Goal: Use online tool/utility: Utilize a website feature to perform a specific function

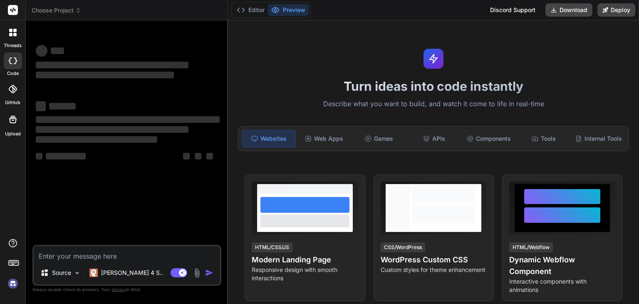
click at [10, 283] on img at bounding box center [13, 283] width 14 height 14
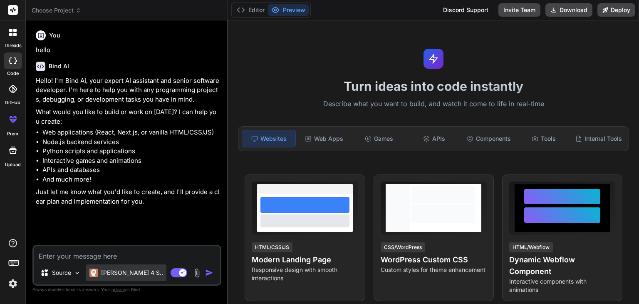
click at [130, 277] on div "[PERSON_NAME] 4 S.." at bounding box center [126, 272] width 80 height 17
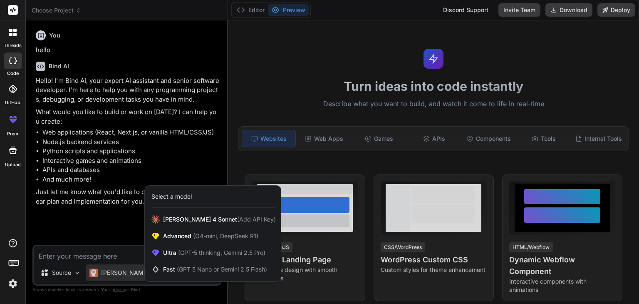
click at [80, 215] on div at bounding box center [319, 152] width 639 height 304
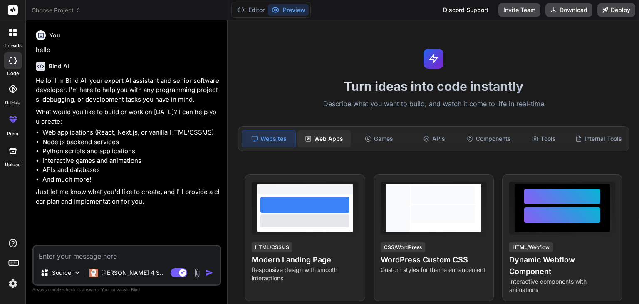
click at [326, 140] on div "Web Apps" at bounding box center [324, 138] width 53 height 17
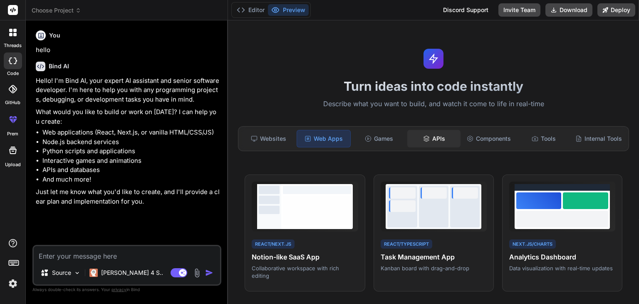
click at [440, 131] on div "APIs" at bounding box center [434, 138] width 53 height 17
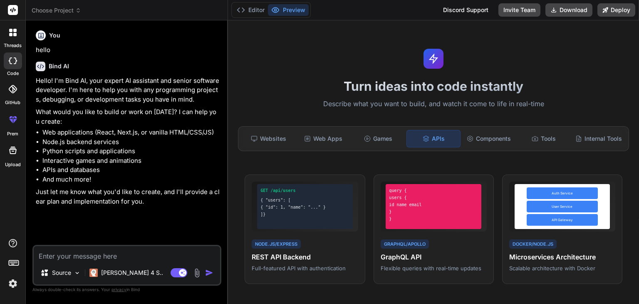
click at [147, 258] on textarea at bounding box center [127, 253] width 186 height 15
click at [77, 275] on img at bounding box center [77, 272] width 7 height 7
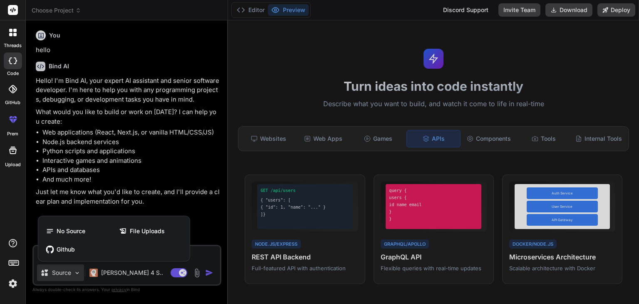
click at [77, 275] on div at bounding box center [319, 152] width 639 height 304
type textarea "x"
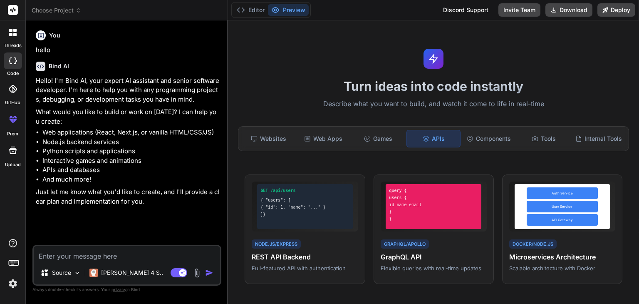
click at [68, 251] on textarea at bounding box center [127, 253] width 186 height 15
type textarea "g"
type textarea "x"
type textarea "ge"
type textarea "x"
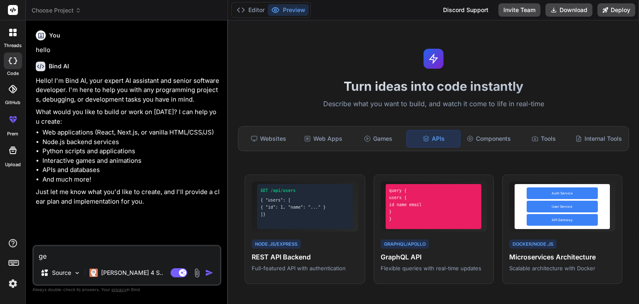
type textarea "gen"
type textarea "x"
type textarea "gene"
type textarea "x"
type textarea "gener"
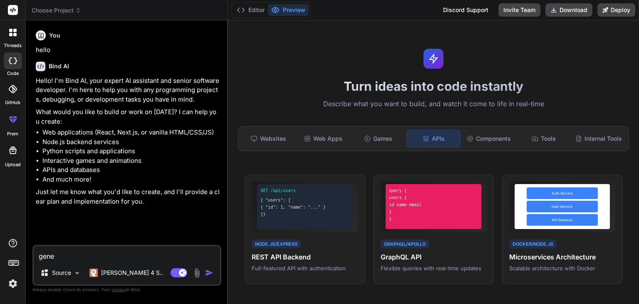
type textarea "x"
type textarea "genera"
type textarea "x"
type textarea "generat"
type textarea "x"
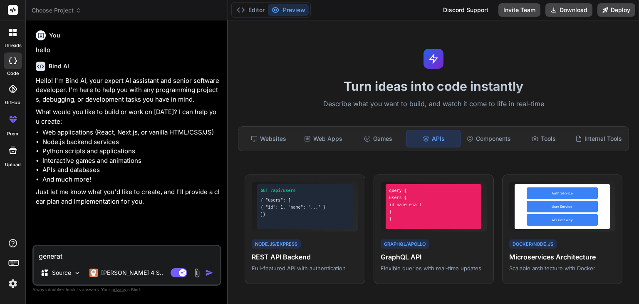
type textarea "generate"
type textarea "x"
type textarea "generate"
type textarea "x"
type textarea "generate a"
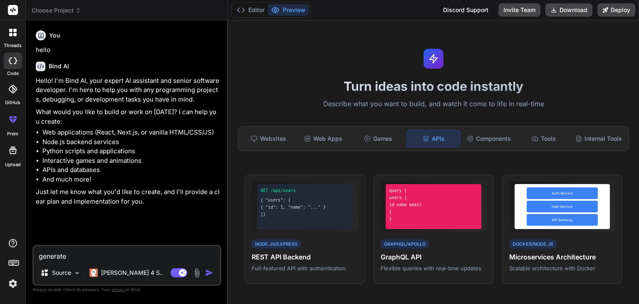
type textarea "x"
type textarea "generate a"
type textarea "x"
type textarea "generate a w"
type textarea "x"
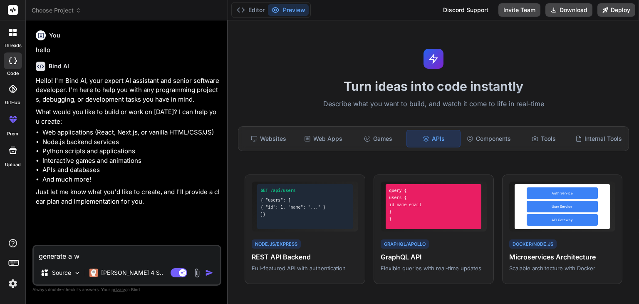
type textarea "generate a we"
type textarea "x"
type textarea "generate a web"
type textarea "x"
type textarea "generate a web"
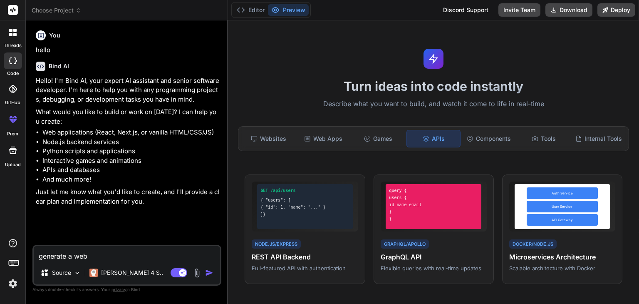
type textarea "x"
type textarea "generate a web a"
type textarea "x"
type textarea "generate a web ap"
type textarea "x"
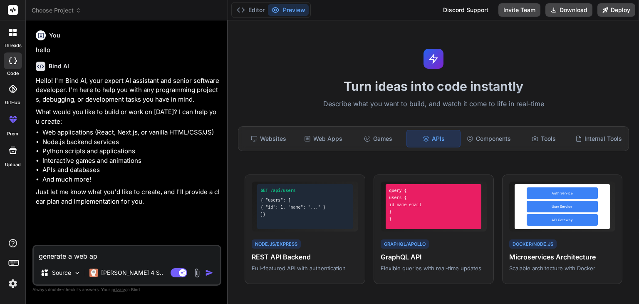
type textarea "generate a web app"
type textarea "x"
type textarea "generate a web app"
type textarea "x"
type textarea "generate a web app w"
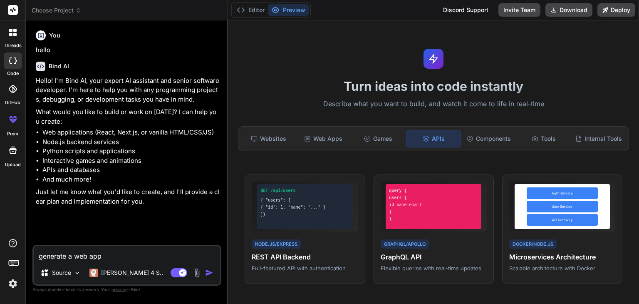
type textarea "x"
type textarea "generate a web app wh"
type textarea "x"
type textarea "generate a web app whe"
type textarea "x"
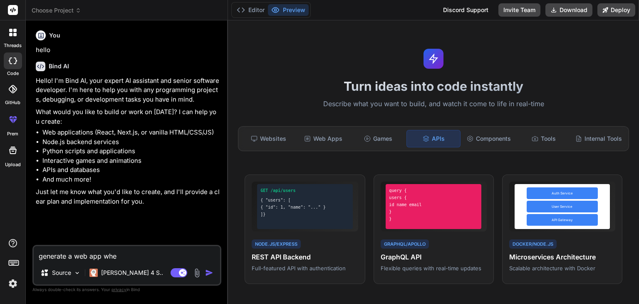
type textarea "generate a web app wher"
type textarea "x"
type textarea "generate a web app where"
type textarea "x"
type textarea "generate a web app where"
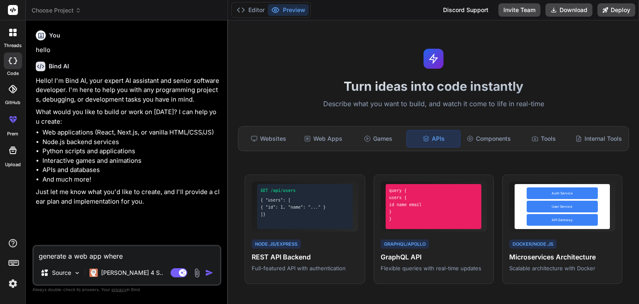
type textarea "x"
type textarea "generate a web app where i"
type textarea "x"
type textarea "generate a web app where i"
type textarea "x"
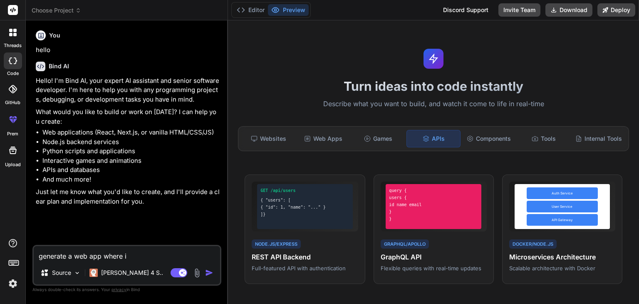
type textarea "generate a web app where i"
type textarea "x"
type textarea "generate a web app where"
type textarea "x"
type textarea "generate a web app where"
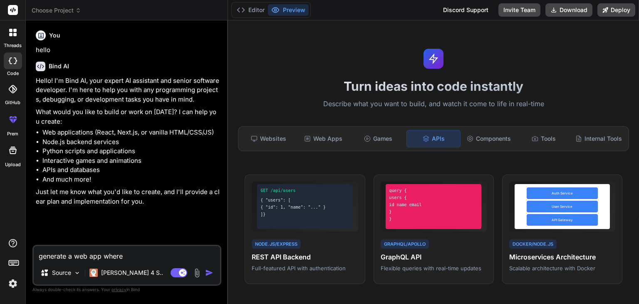
type textarea "x"
type textarea "generate a web app wher"
type textarea "x"
type textarea "generate a web app whe"
type textarea "x"
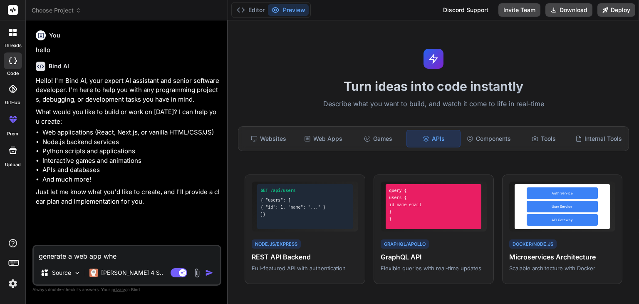
type textarea "generate a web app wh"
type textarea "x"
type textarea "generate a web app whi"
type textarea "x"
type textarea "generate a web app whic"
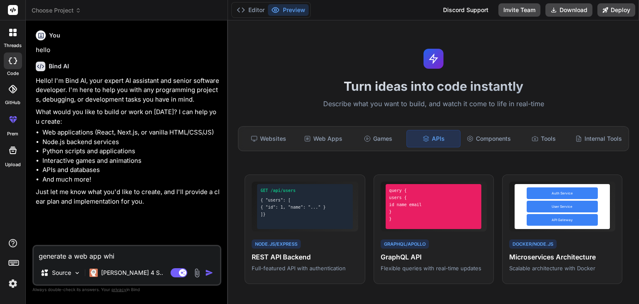
type textarea "x"
type textarea "generate a web app which"
type textarea "x"
type textarea "generate a web app which"
type textarea "x"
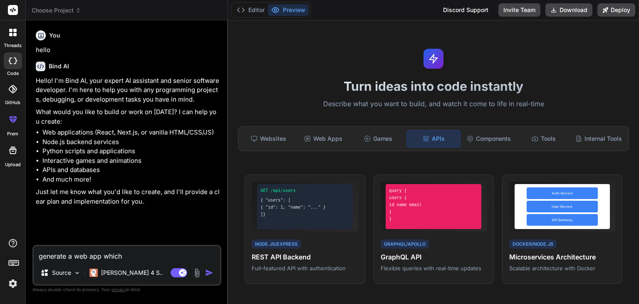
type textarea "generate a web app which c"
type textarea "x"
type textarea "generate a web app which ca"
type textarea "x"
type textarea "generate a web app which can"
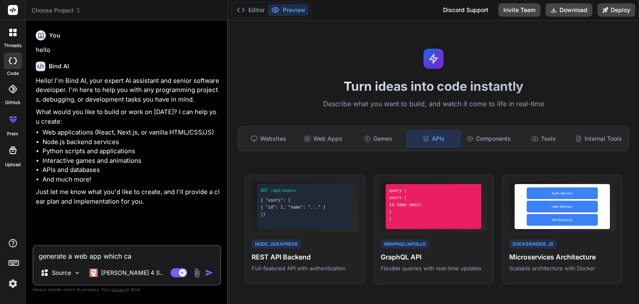
type textarea "x"
type textarea "generate a web app which can"
type textarea "x"
type textarea "generate a web app which can b"
type textarea "x"
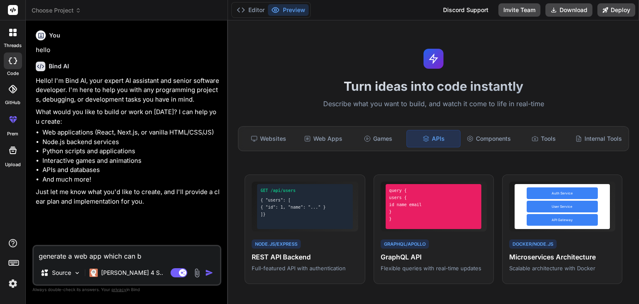
type textarea "generate a web app which can bu"
type textarea "x"
type textarea "generate a web app which can bui"
type textarea "x"
type textarea "generate a web app which can buil"
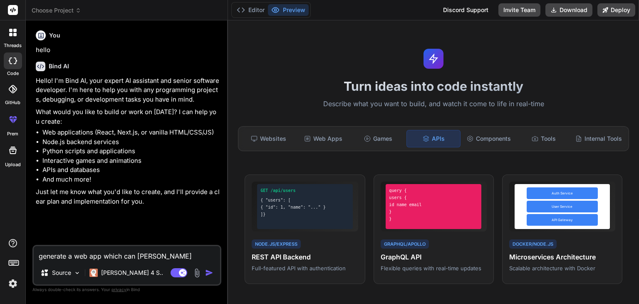
type textarea "x"
type textarea "generate a web app which can build"
type textarea "x"
type textarea "generate a web app which can build"
type textarea "x"
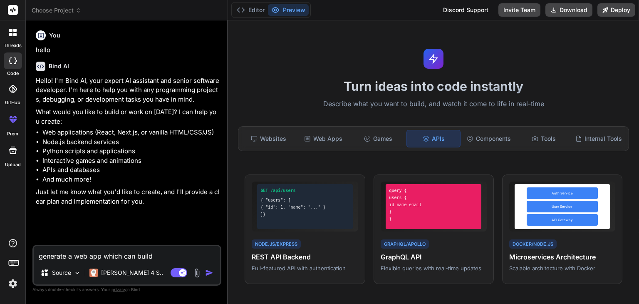
type textarea "generate a web app which can build a"
type textarea "x"
type textarea "generate a web app which can build a"
type textarea "x"
type textarea "generate a web app which can build a 3"
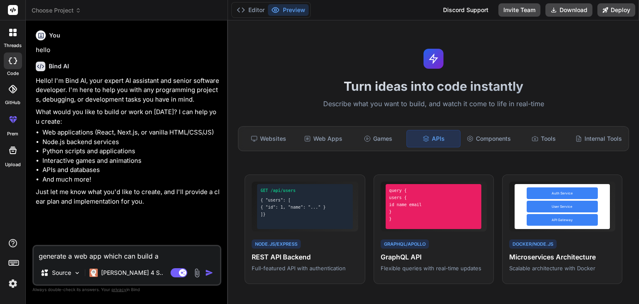
type textarea "x"
type textarea "generate a web app which can build a 3d"
type textarea "x"
type textarea "generate a web app which can build a 3d"
type textarea "x"
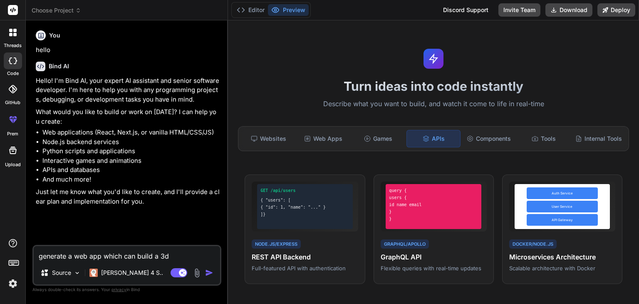
type textarea "generate a web app which can build a 3d d"
type textarea "x"
type textarea "generate a web app which can build a 3d de"
type textarea "x"
type textarea "generate a web app which can build a 3d des"
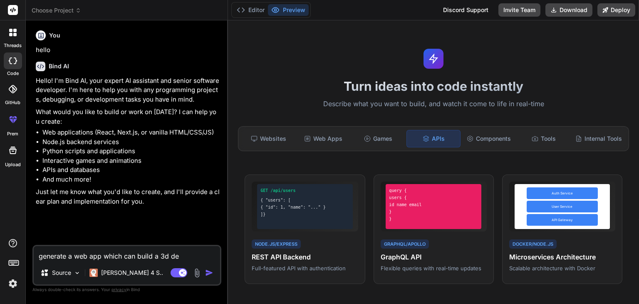
type textarea "x"
type textarea "generate a web app which can build a 3d desi"
type textarea "x"
type textarea "generate a web app which can build a 3d desig"
type textarea "x"
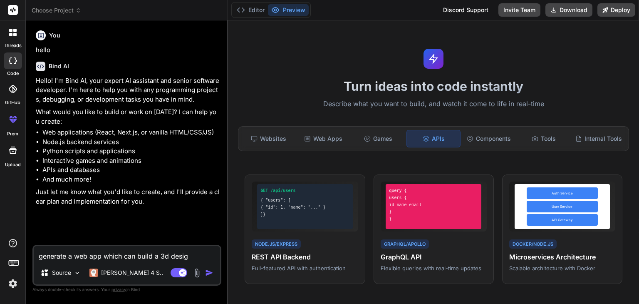
type textarea "generate a web app which can build a 3d design"
type textarea "x"
type textarea "generate a web app which can build a 3d design"
type textarea "x"
type textarea "generate a web app which can build a 3d design o"
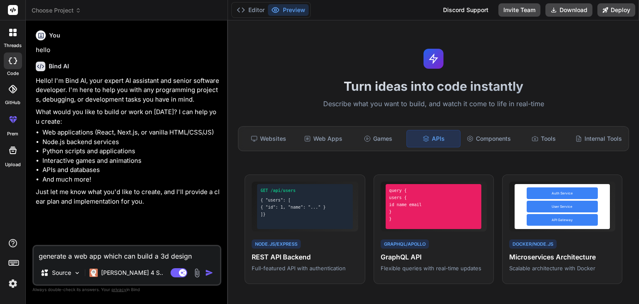
type textarea "x"
type textarea "generate a web app which can build a 3d design of"
type textarea "x"
type textarea "generate a web app which can build a 3d design of"
type textarea "x"
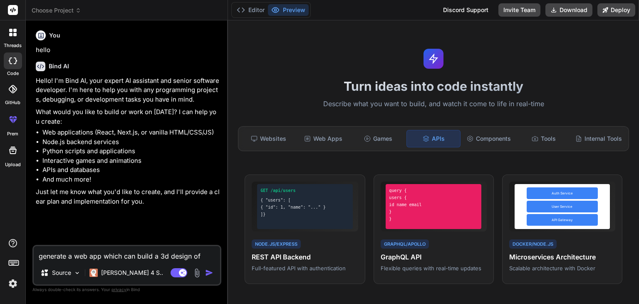
type textarea "generate a web app which can build a 3d design of"
type textarea "x"
type textarea "generate a web app which can build a 3d design o"
type textarea "x"
type textarea "generate a web app which can build a 3d design"
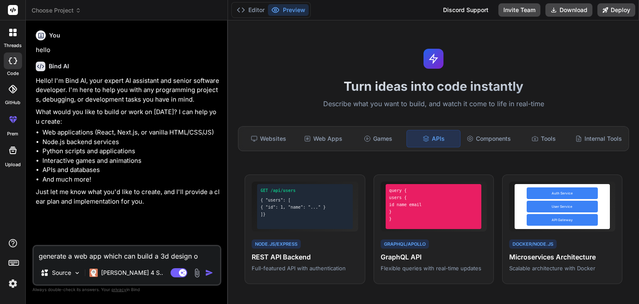
type textarea "x"
type textarea "generate a web app which can build a 3d design"
type textarea "x"
type textarea "generate a web app which can build a 3d desig"
type textarea "x"
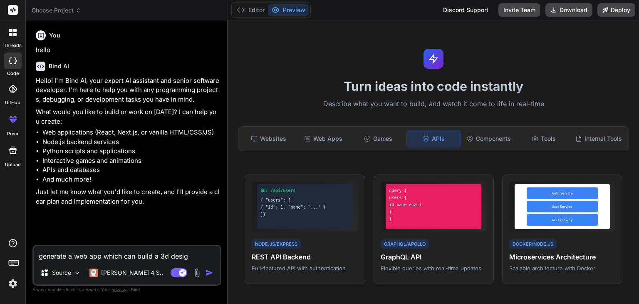
type textarea "generate a web app which can build a 3d desi"
type textarea "x"
type textarea "generate a web app which can build a 3d des"
type textarea "x"
type textarea "generate a web app which can build a 3d de"
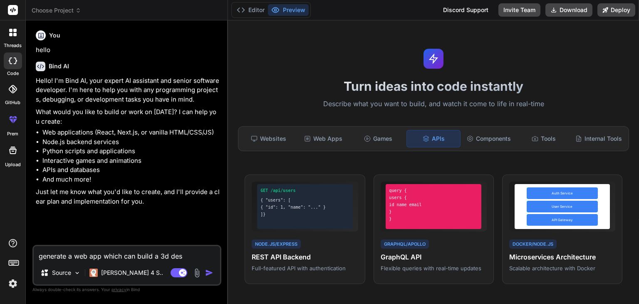
type textarea "x"
type textarea "generate a web app which can build a 3d d"
type textarea "x"
type textarea "generate a web app which can build a 3d"
type textarea "x"
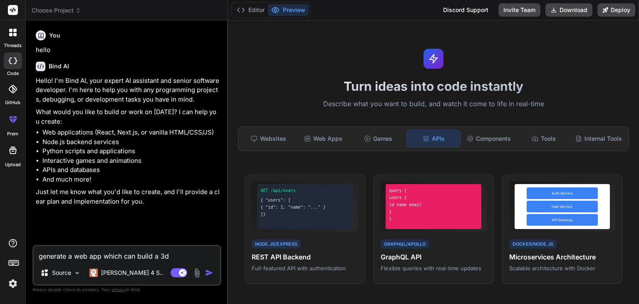
type textarea "generate a web app which can build a 3d v"
type textarea "x"
type textarea "generate a web app which can build a 3d vi"
type textarea "x"
type textarea "generate a web app which can build a 3d vid"
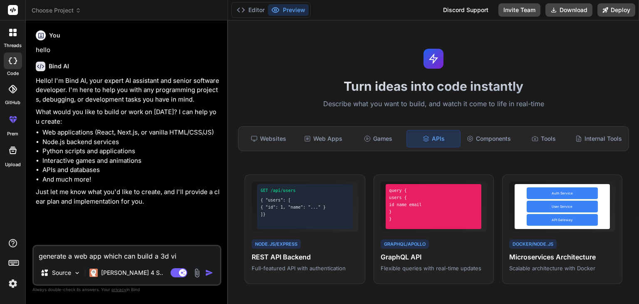
type textarea "x"
type textarea "generate a web app which can build a 3d vide"
type textarea "x"
type textarea "generate a web app which can build a 3d video"
type textarea "x"
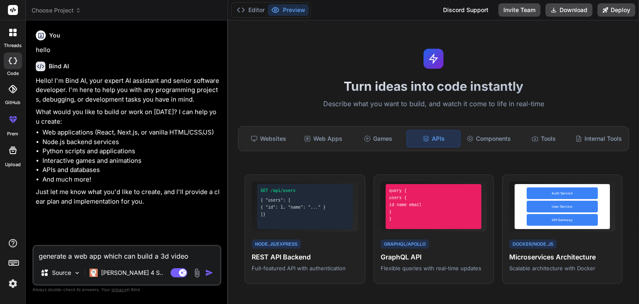
type textarea "generate a web app which can build a 3d video"
type textarea "x"
type textarea "generate a web app which can build a 3d video o"
type textarea "x"
type textarea "generate a web app which can build a 3d video of"
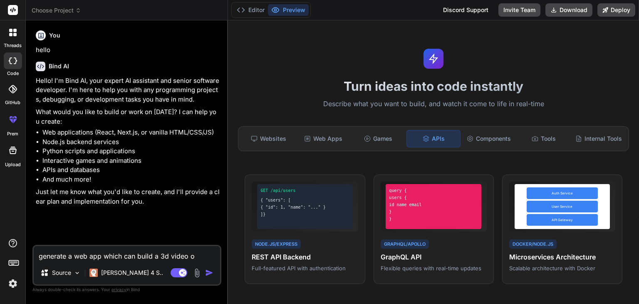
type textarea "x"
type textarea "generate a web app which can build a 3d video of"
type textarea "x"
type textarea "generate a webapp which can build a 3d video of"
type textarea "x"
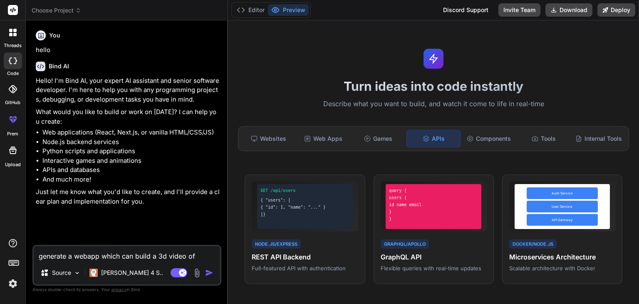
type textarea "generate a awebapp which can build a 3d video of"
type textarea "x"
type textarea "generate a aiwebapp which can build a 3d video of"
type textarea "x"
type textarea "generate a ai webapp which can build a 3d video of"
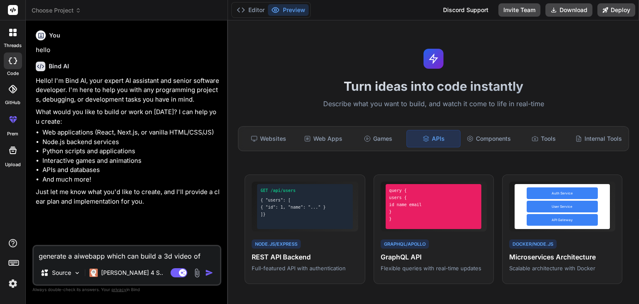
type textarea "x"
click at [207, 252] on textarea "generate a ai webapp which can build a 3d video of" at bounding box center [127, 253] width 186 height 15
type textarea "generate a ai webapp which can build a 3d video of a"
type textarea "x"
type textarea "generate a ai webapp which can build a 3d video of an"
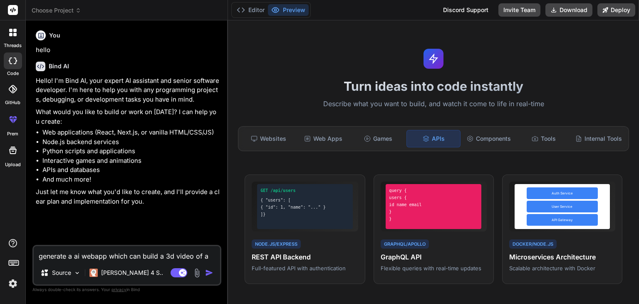
type textarea "x"
type textarea "generate a ai webapp which can build a 3d video of any"
type textarea "x"
type textarea "generate a ai webapp which can build a 3d video of any"
type textarea "x"
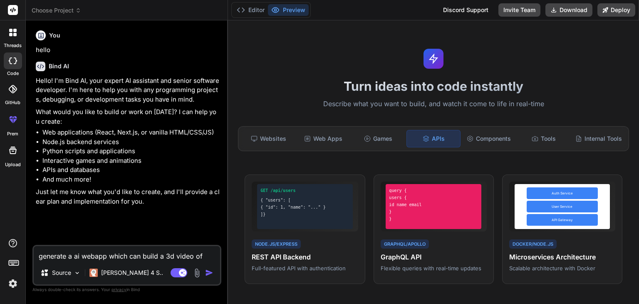
type textarea "generate a ai webapp which can build a 3d video of any i"
type textarea "x"
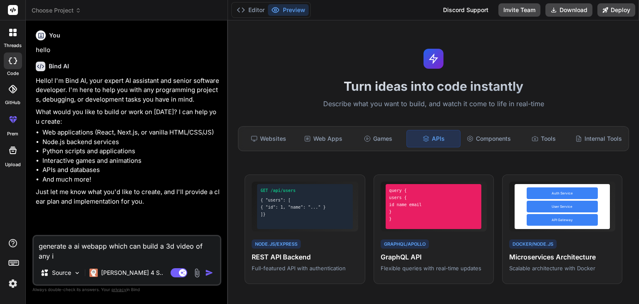
type textarea "generate a ai webapp which can build a 3d video of any im"
type textarea "x"
type textarea "generate a ai webapp which can build a 3d video of any ima"
type textarea "x"
type textarea "generate a ai webapp which can build a 3d video of any imag"
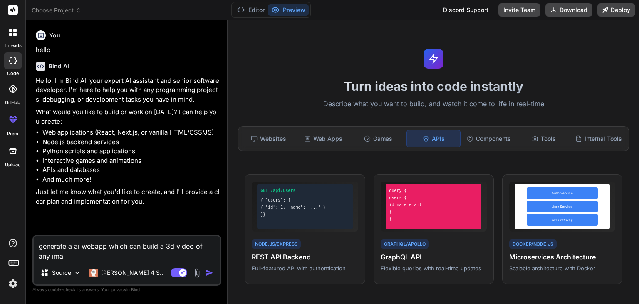
type textarea "x"
type textarea "generate a ai webapp which can build a 3d video of any image"
type textarea "x"
type textarea "generate a ai webapp which can build a 3d video of any image"
type textarea "x"
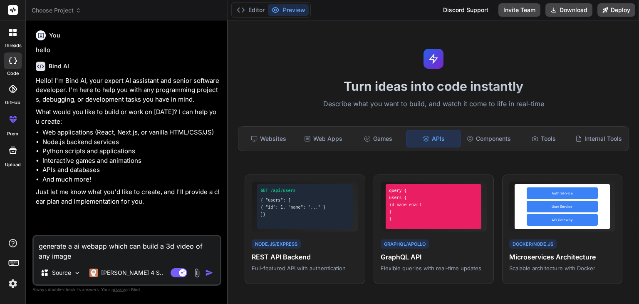
type textarea "generate a ai webapp which can build a 3d video of any image g"
type textarea "x"
type textarea "generate a ai webapp which can build a 3d video of any image gi"
type textarea "x"
type textarea "generate a ai webapp which can build a 3d video of any image giv"
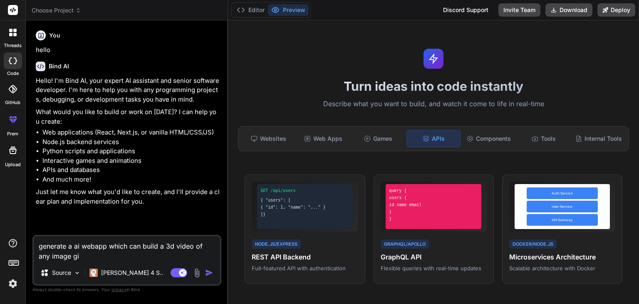
type textarea "x"
type textarea "generate a ai webapp which can build a 3d video of any image give"
type textarea "x"
type textarea "generate a ai webapp which can build a 3d video of any image given"
click at [210, 272] on img "button" at bounding box center [209, 272] width 8 height 8
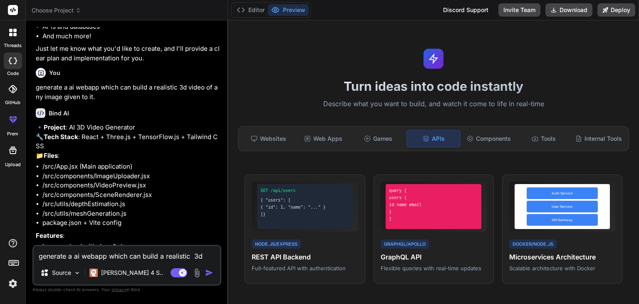
scroll to position [288, 0]
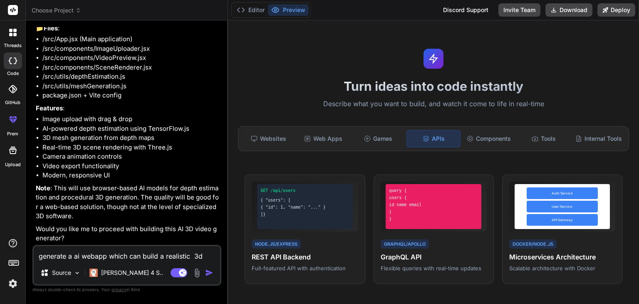
click at [122, 256] on textarea "generate a ai webapp which can build a realistic 3d video of any image given to…" at bounding box center [127, 253] width 186 height 15
click at [208, 273] on img "button" at bounding box center [209, 272] width 8 height 8
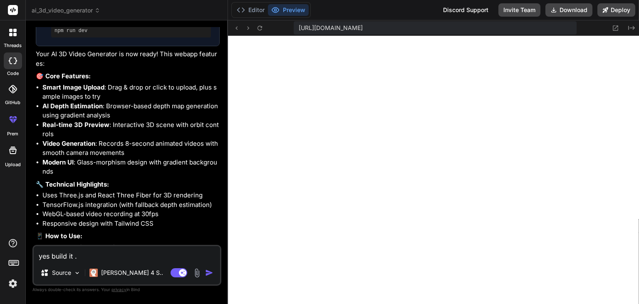
scroll to position [894, 0]
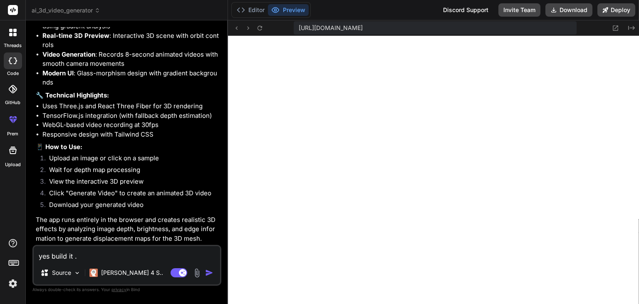
click at [109, 251] on textarea "yes build it ." at bounding box center [127, 253] width 186 height 15
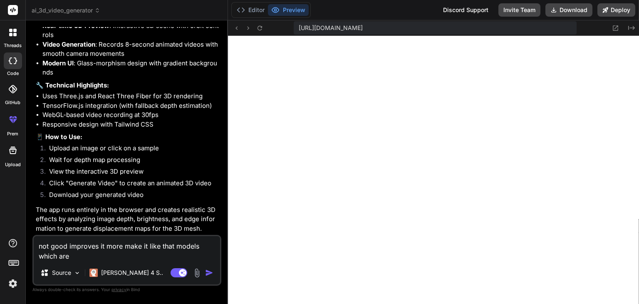
click at [105, 254] on textarea "not good improves it more make it like that models which are" at bounding box center [127, 248] width 186 height 25
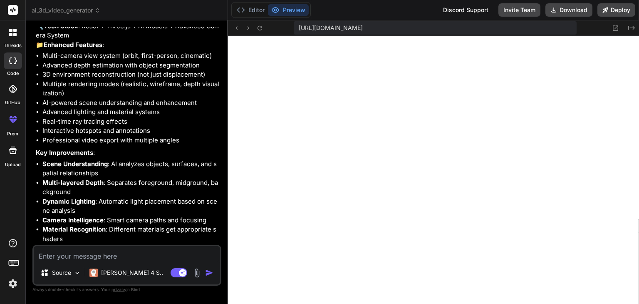
scroll to position [1295, 0]
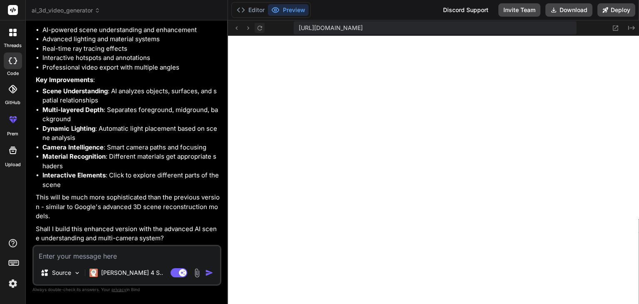
click at [261, 31] on icon at bounding box center [259, 28] width 7 height 7
click at [115, 254] on textarea at bounding box center [127, 253] width 186 height 15
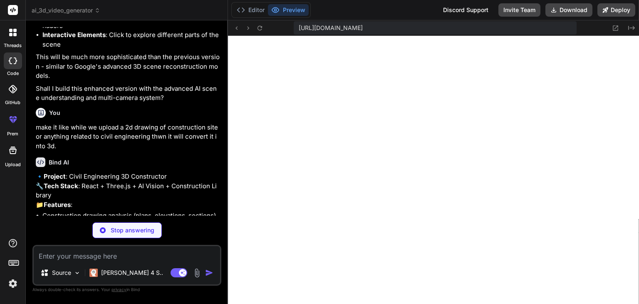
scroll to position [1479, 0]
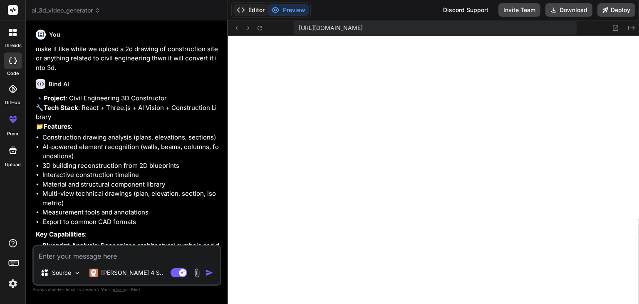
click at [256, 7] on button "Editor" at bounding box center [251, 10] width 35 height 12
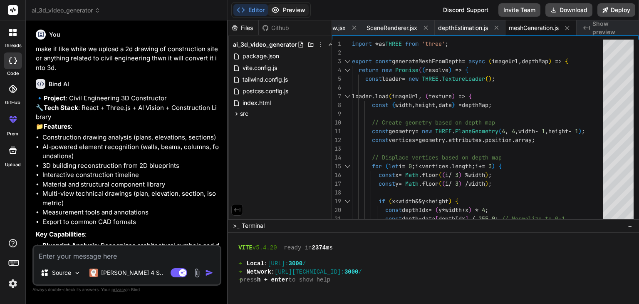
click at [290, 5] on button "Preview" at bounding box center [288, 10] width 41 height 12
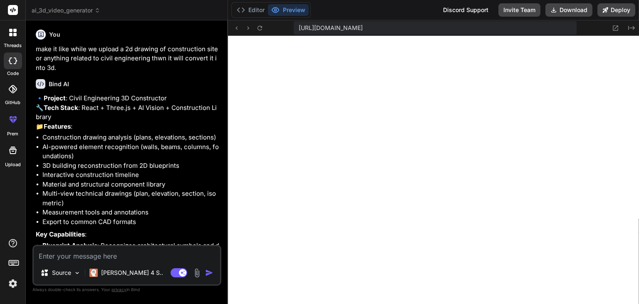
scroll to position [1706, 0]
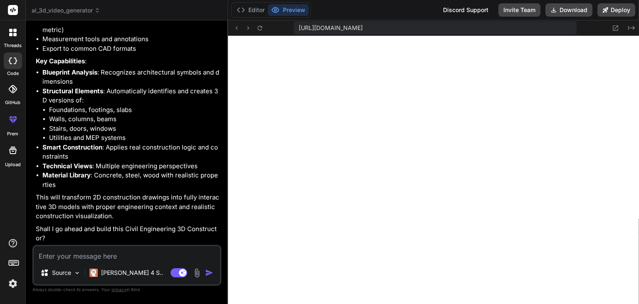
click at [130, 256] on textarea at bounding box center [127, 253] width 186 height 15
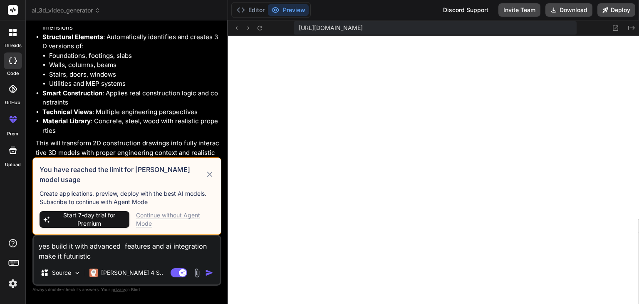
click at [100, 214] on span "Start 7-day trial for Premium" at bounding box center [89, 219] width 74 height 17
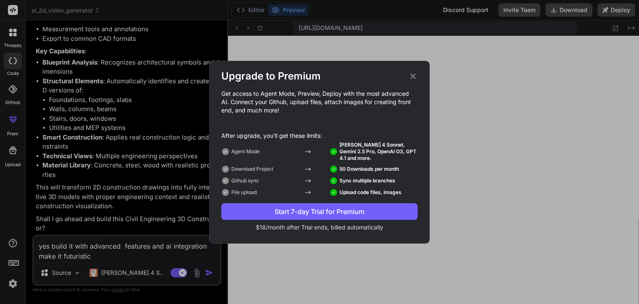
click at [86, 220] on div "Upgrade to Premium Get access to Agent Mode, Preview, Deploy with the most adva…" at bounding box center [319, 152] width 639 height 304
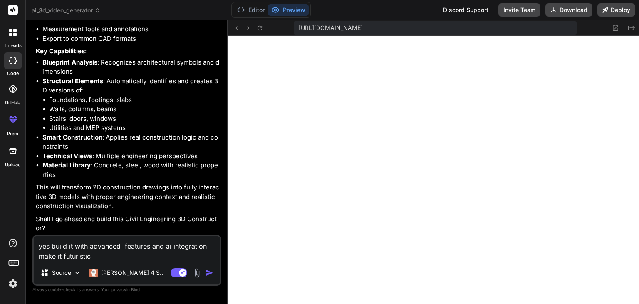
click at [207, 273] on img "button" at bounding box center [209, 272] width 8 height 8
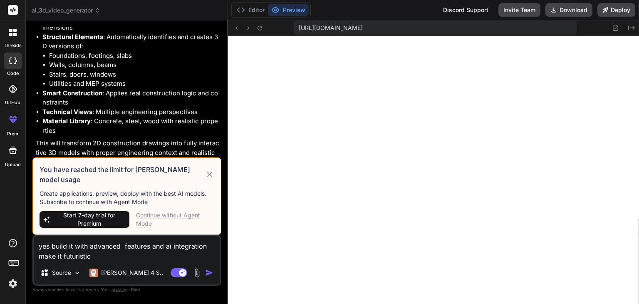
click at [178, 218] on div "Continue without Agent Mode" at bounding box center [175, 219] width 78 height 17
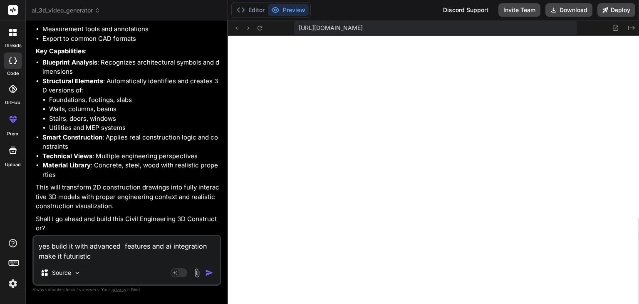
click at [210, 272] on img "button" at bounding box center [209, 272] width 8 height 8
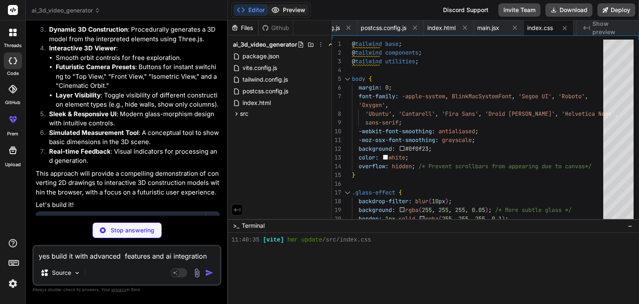
scroll to position [2376, 0]
click at [293, 9] on button "Preview" at bounding box center [288, 10] width 41 height 12
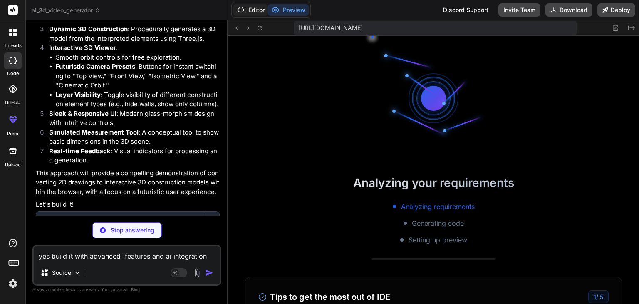
click at [251, 7] on button "Editor" at bounding box center [251, 10] width 35 height 12
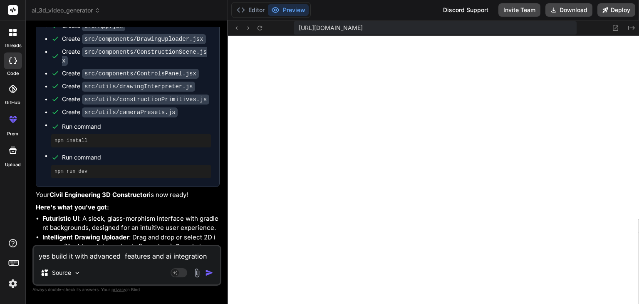
scroll to position [2692, 0]
click at [250, 5] on button "Editor" at bounding box center [251, 10] width 35 height 12
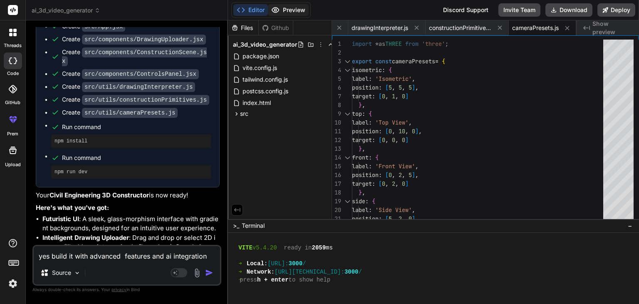
click at [285, 4] on button "Preview" at bounding box center [288, 10] width 41 height 12
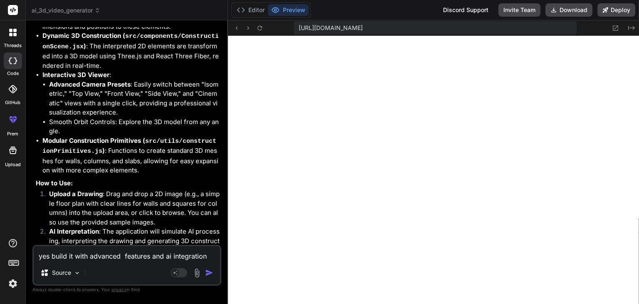
scroll to position [3110, 0]
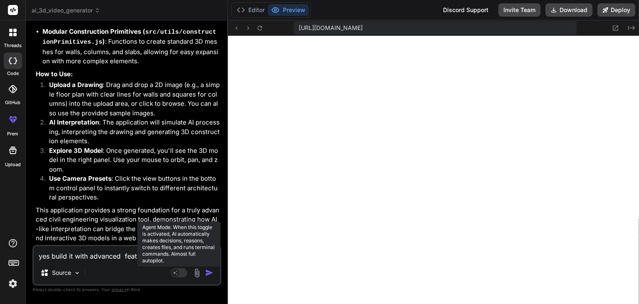
click at [176, 273] on rect at bounding box center [175, 272] width 7 height 7
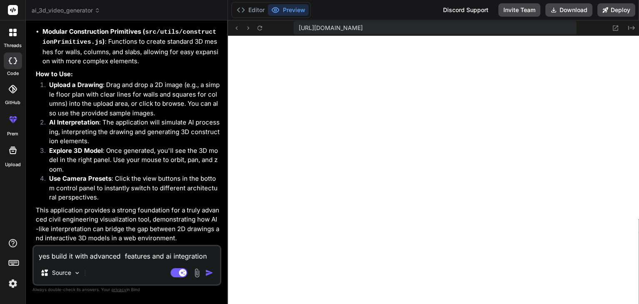
click at [209, 272] on img "button" at bounding box center [209, 272] width 8 height 8
click at [114, 255] on textarea "yes build it with advanced features and ai integration make it futuristic" at bounding box center [127, 253] width 186 height 15
click at [211, 270] on img "button" at bounding box center [209, 272] width 8 height 8
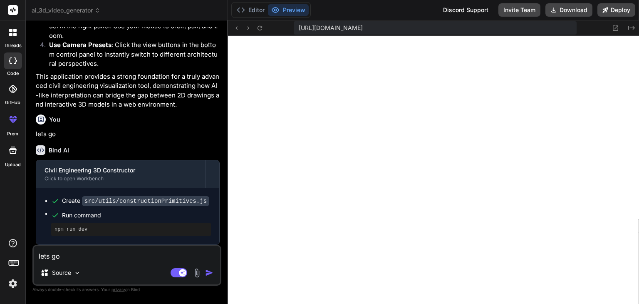
scroll to position [3244, 0]
click at [87, 233] on pre "npm run dev" at bounding box center [131, 229] width 153 height 7
click at [71, 231] on pre "npm run dev" at bounding box center [131, 229] width 153 height 7
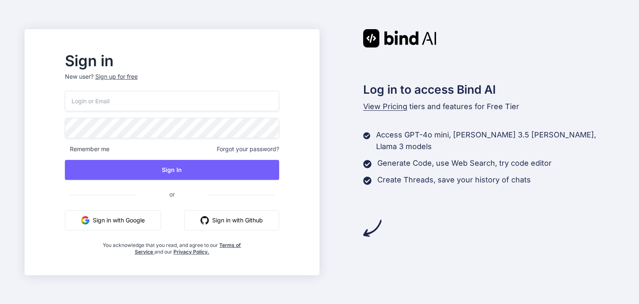
click at [129, 223] on button "Sign in with Google" at bounding box center [113, 220] width 96 height 20
